Goal: Find specific page/section: Find specific page/section

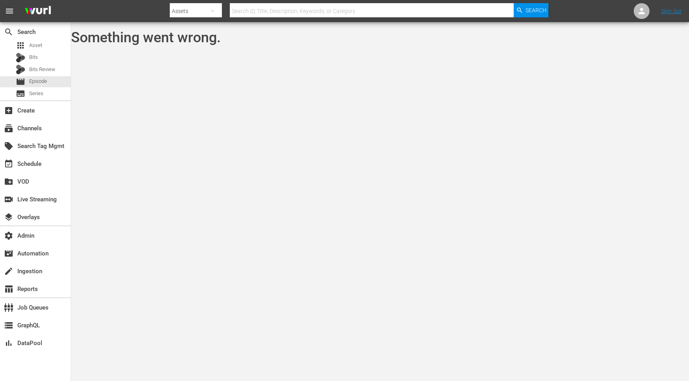
click at [159, 78] on body "menu Search By Assets Search ID, Title, Description, Keywords, or Category Sear…" at bounding box center [344, 190] width 689 height 381
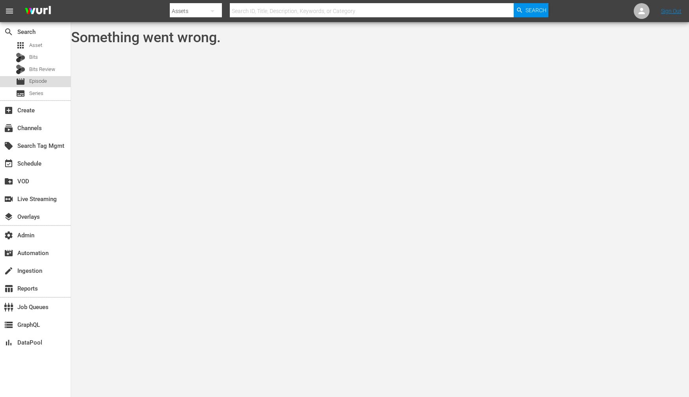
click at [36, 81] on span "Episode" at bounding box center [38, 81] width 18 height 8
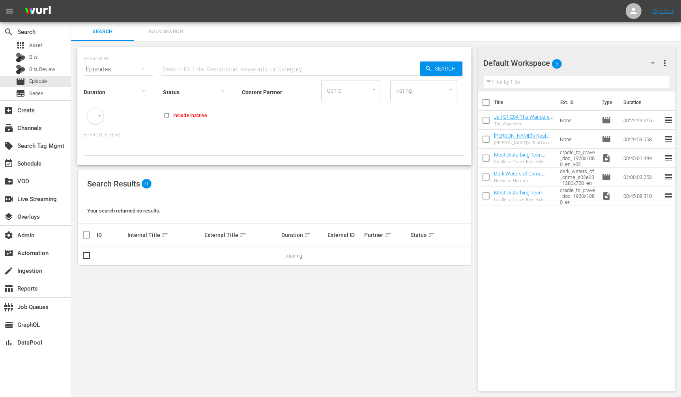
click at [210, 71] on input "text" at bounding box center [290, 69] width 259 height 19
paste input "88047932"
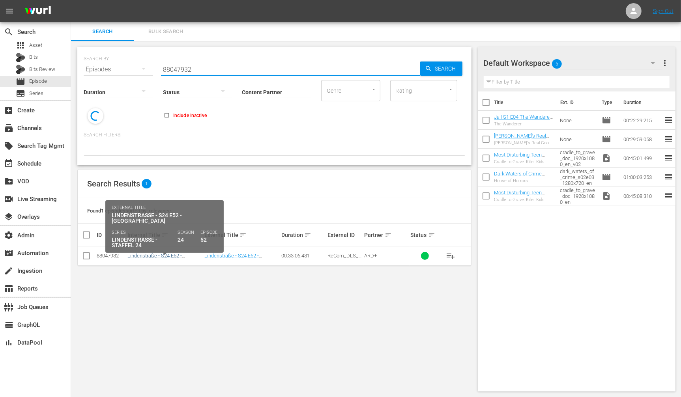
type input "88047932"
click at [152, 255] on link "Lindenstraße - S24 E52 - Steffi" at bounding box center [154, 259] width 54 height 12
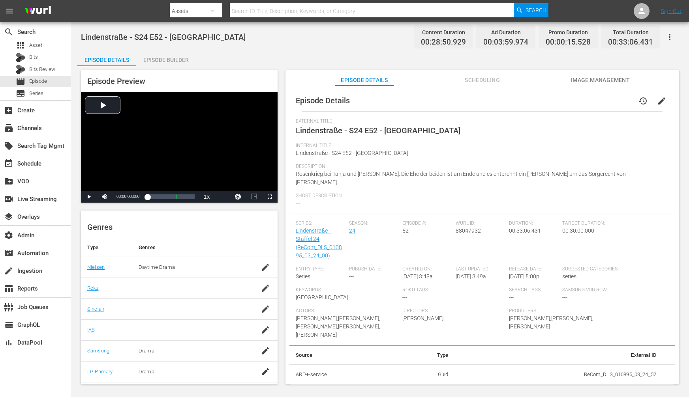
scroll to position [113, 0]
click at [333, 308] on span "Actors" at bounding box center [347, 311] width 103 height 6
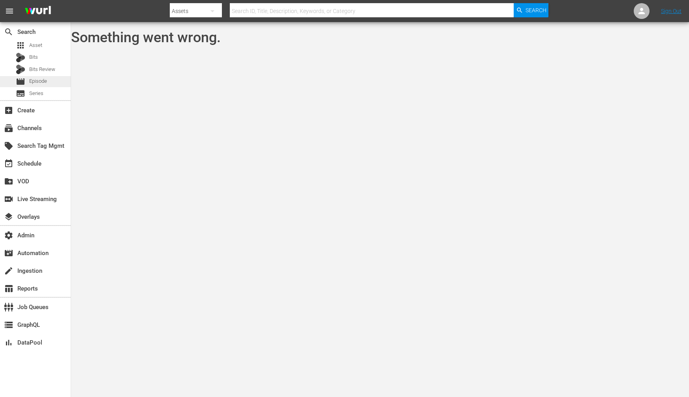
click at [46, 78] on span "Episode" at bounding box center [38, 81] width 18 height 8
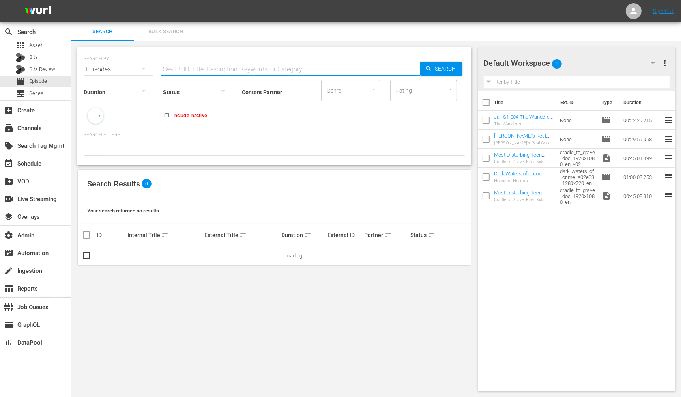
click at [180, 64] on input "text" at bounding box center [290, 69] width 259 height 19
paste input "79492653"
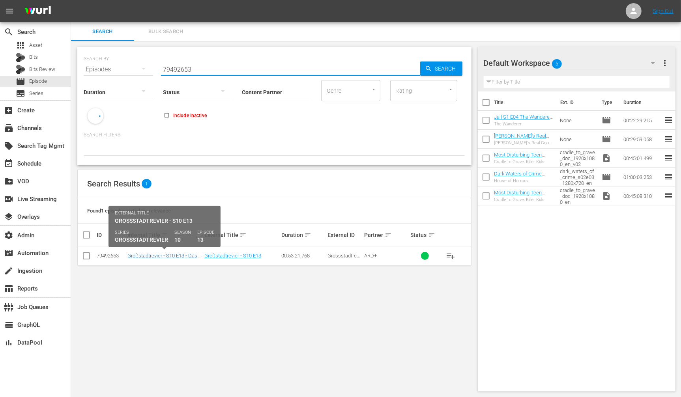
type input "79492653"
click at [174, 256] on link "Großstadtrevier - S10 E13 - Das Stuntgirl" at bounding box center [162, 259] width 70 height 12
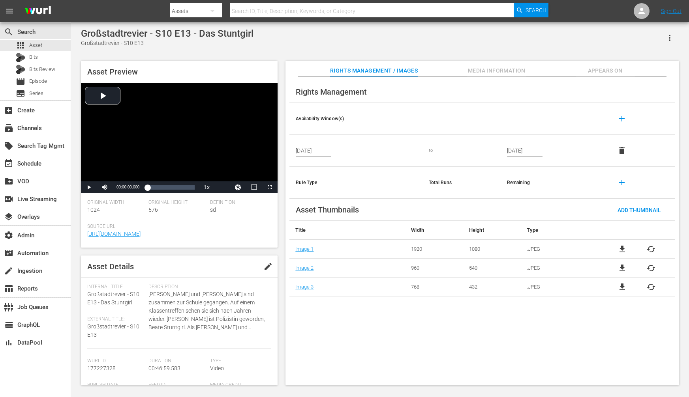
click at [144, 33] on div "Großstadtrevier - S10 E13 - Das Stuntgirl" at bounding box center [167, 33] width 172 height 11
copy div "Großstadtrevier - S10 E13 - Das Stuntgirl"
